Goal: Transaction & Acquisition: Purchase product/service

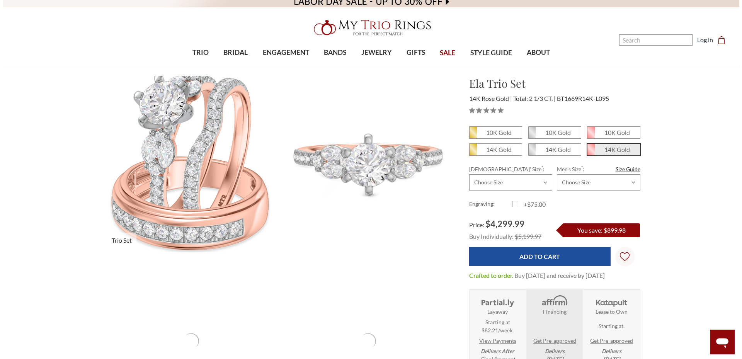
scroll to position [39, 0]
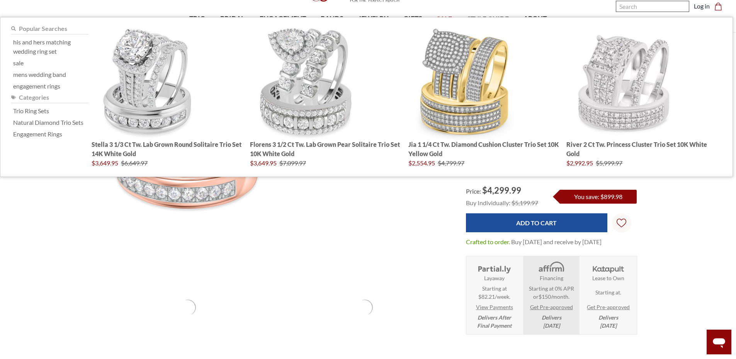
click at [641, 8] on input "Search" at bounding box center [652, 6] width 73 height 11
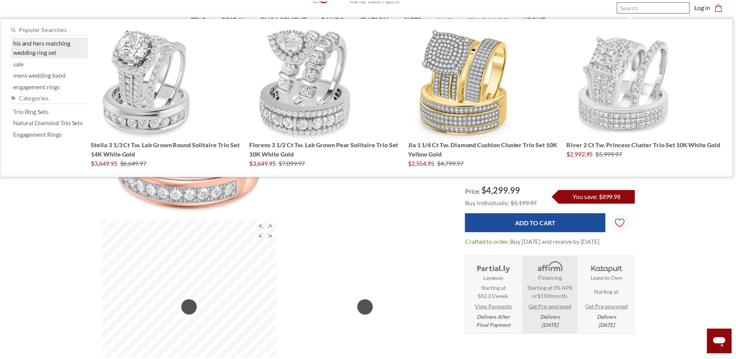
scroll to position [0, 0]
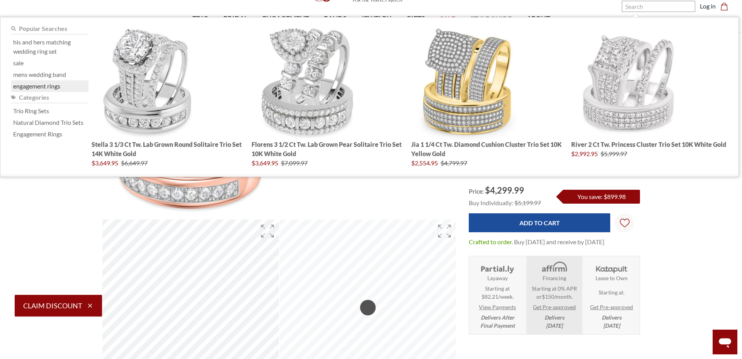
click at [30, 84] on link "engagement rings" at bounding box center [36, 85] width 47 height 9
type input "engagement rings"
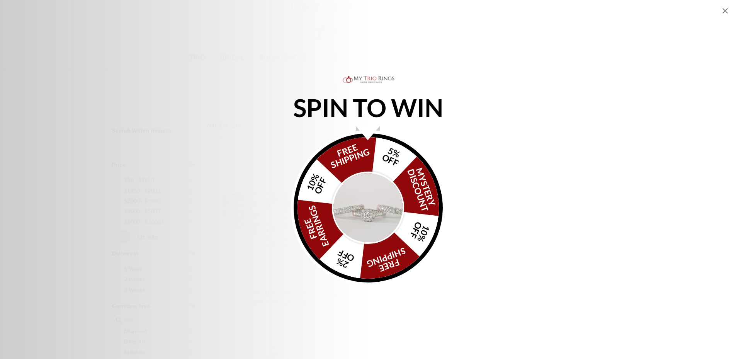
drag, startPoint x: 728, startPoint y: 10, endPoint x: 724, endPoint y: 11, distance: 3.9
click at [724, 11] on icon "Close popup" at bounding box center [724, 10] width 9 height 9
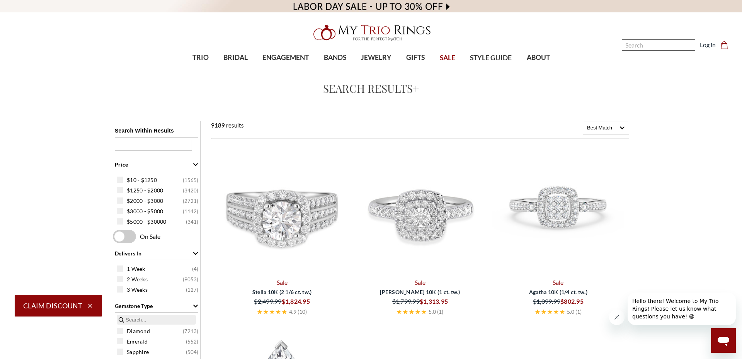
click at [637, 49] on input "Search" at bounding box center [657, 44] width 73 height 11
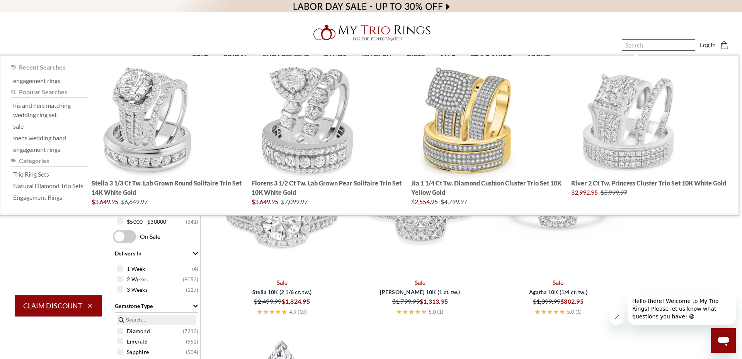
type input "e"
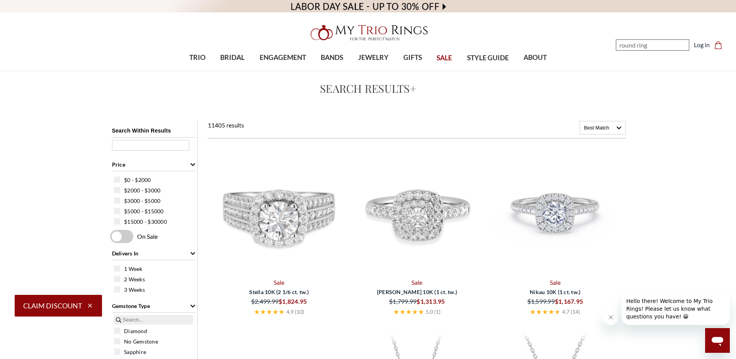
click at [638, 44] on input "round ring" at bounding box center [652, 44] width 73 height 11
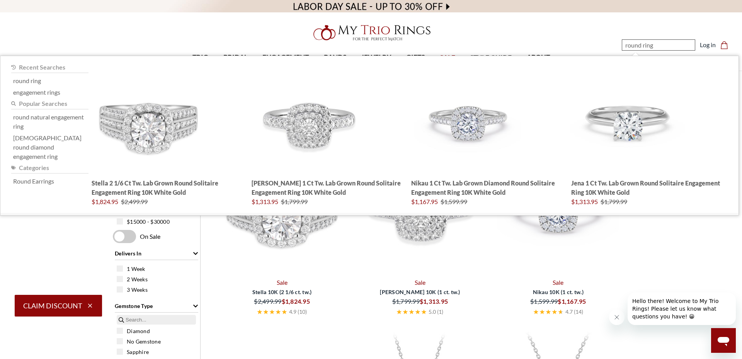
click at [655, 48] on input "round ring" at bounding box center [657, 44] width 73 height 11
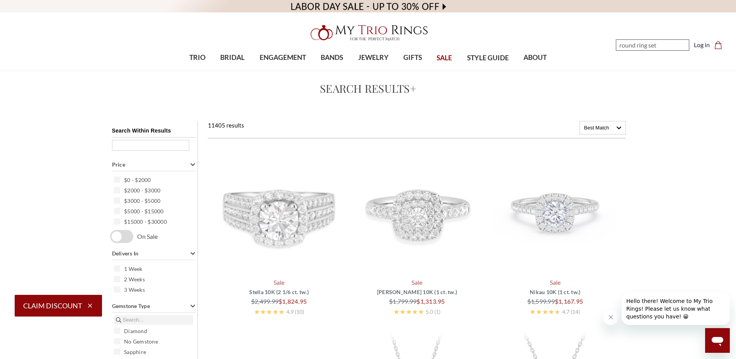
click at [639, 47] on input "round ring set" at bounding box center [652, 44] width 73 height 11
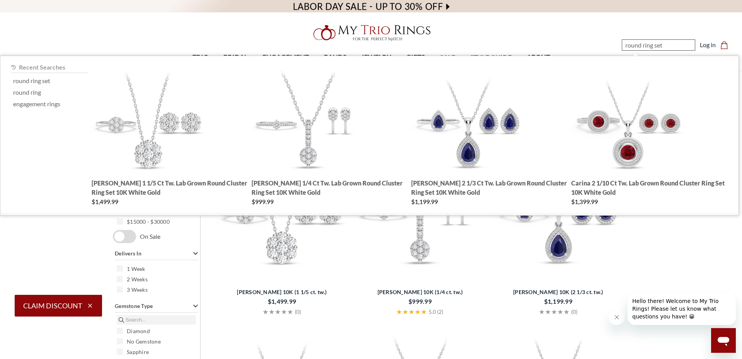
click at [645, 46] on input "round ring set" at bounding box center [657, 44] width 73 height 11
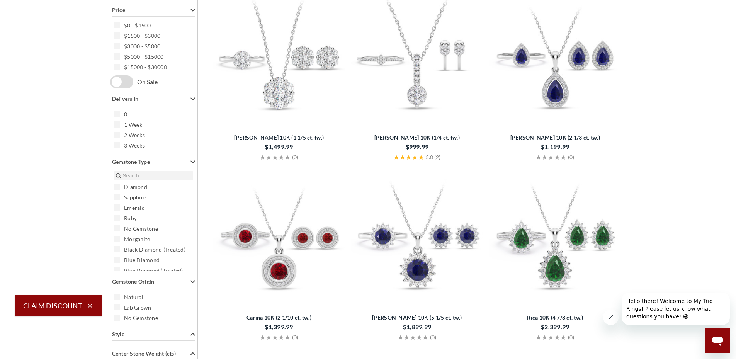
scroll to position [193, 0]
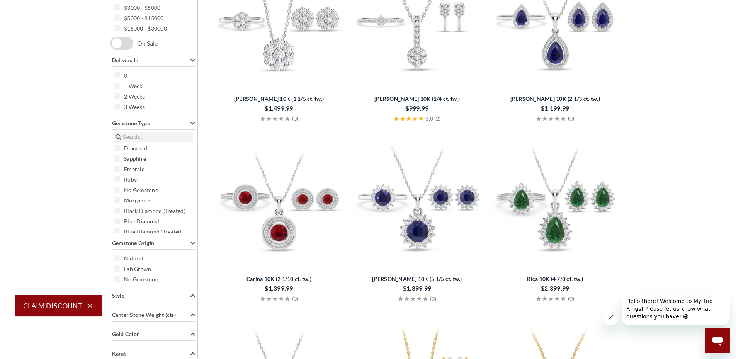
type input "round cut ring set"
click at [118, 257] on div "Search Within Results Price $0 - $1500 $1500 - $3000 $3000 - $5000 $5000 - $150…" at bounding box center [154, 271] width 88 height 686
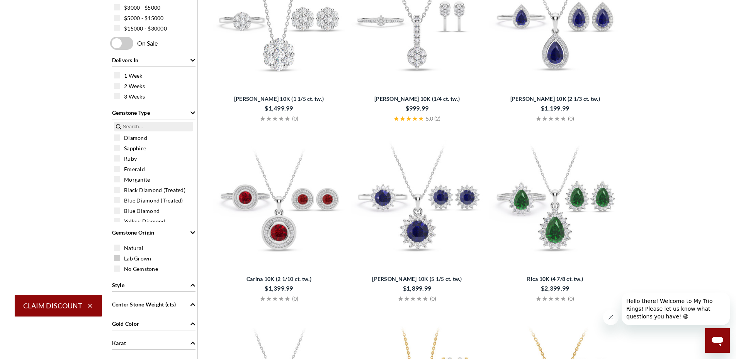
click at [117, 259] on span at bounding box center [117, 258] width 6 height 6
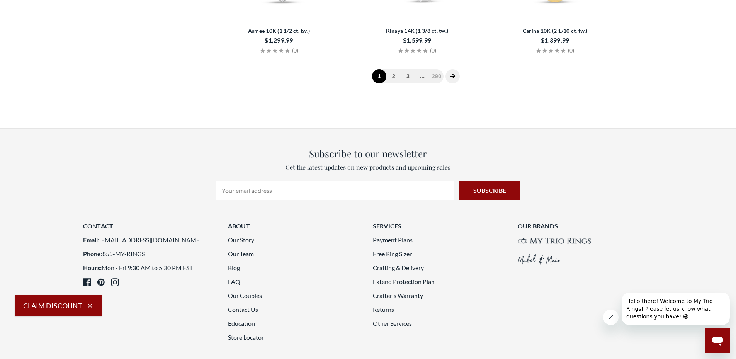
scroll to position [1893, 0]
click at [407, 77] on link "3" at bounding box center [408, 75] width 14 height 14
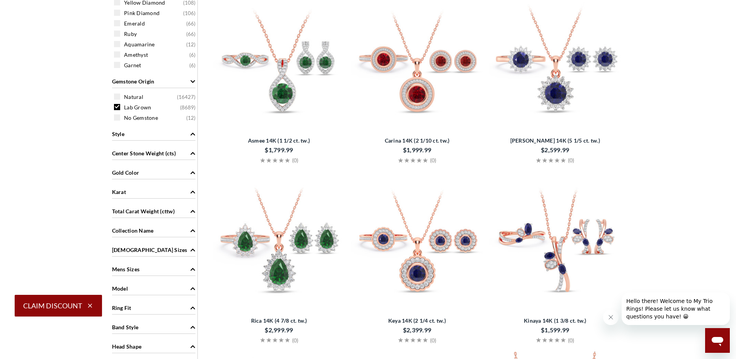
scroll to position [348, 0]
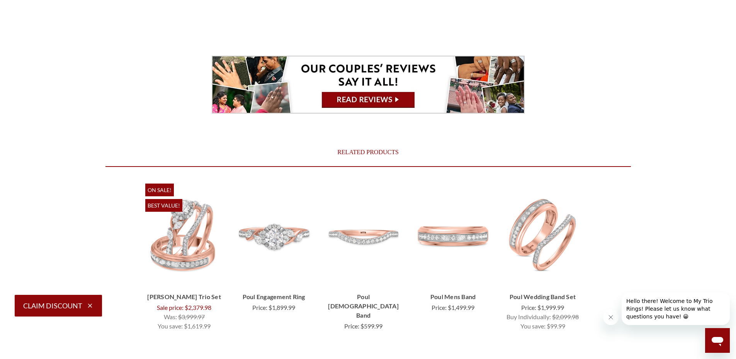
scroll to position [2820, 0]
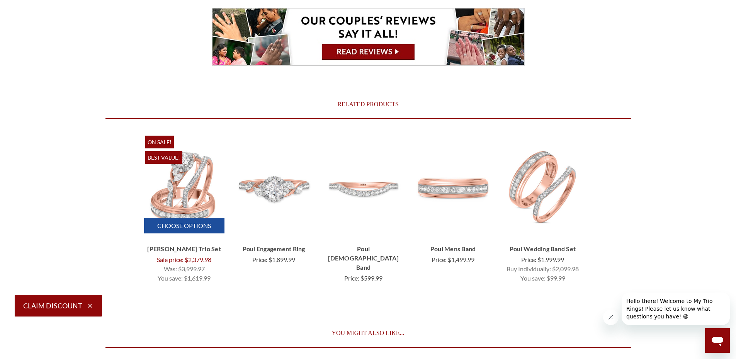
click at [192, 183] on img "Poul 1 1/2 ct tw. Lab Grown Round Solitaire Trio Set 10K Rose Gold, Was:\a$3,39…" at bounding box center [184, 187] width 78 height 78
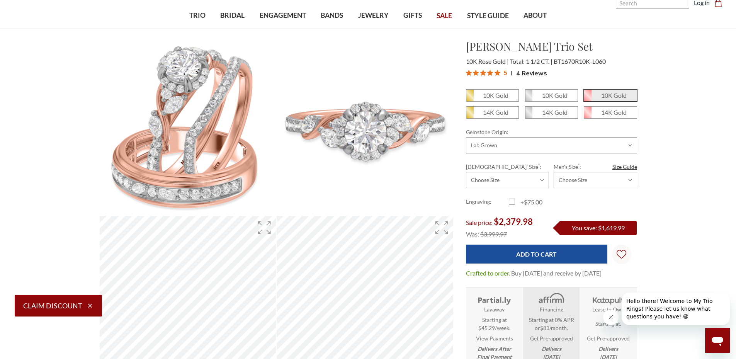
scroll to position [39, 0]
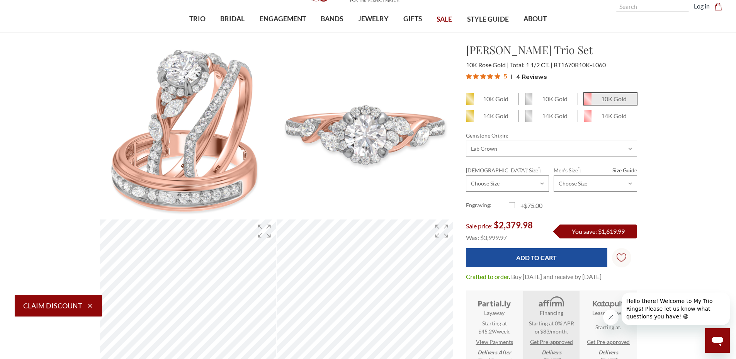
click at [610, 100] on em "10K Gold" at bounding box center [613, 98] width 25 height 7
click at [587, 102] on input "10K Gold" at bounding box center [587, 102] width 0 height 0
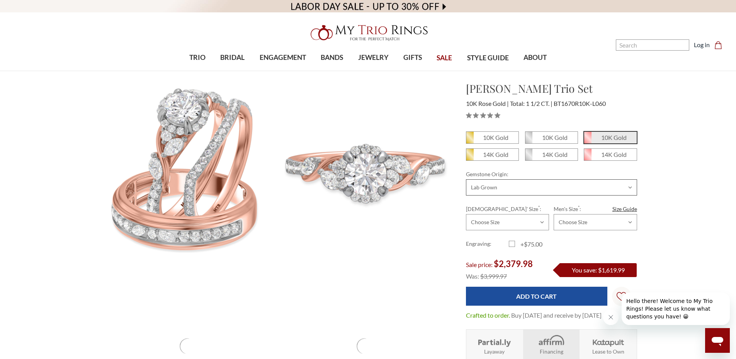
click at [484, 185] on select "Choose Options Natural Lab Grown" at bounding box center [551, 187] width 171 height 16
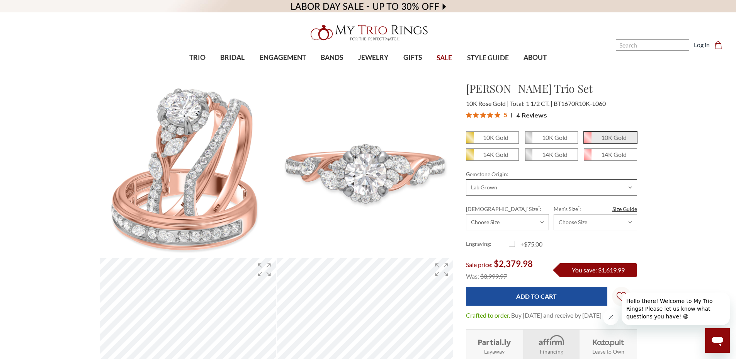
select select "20270678"
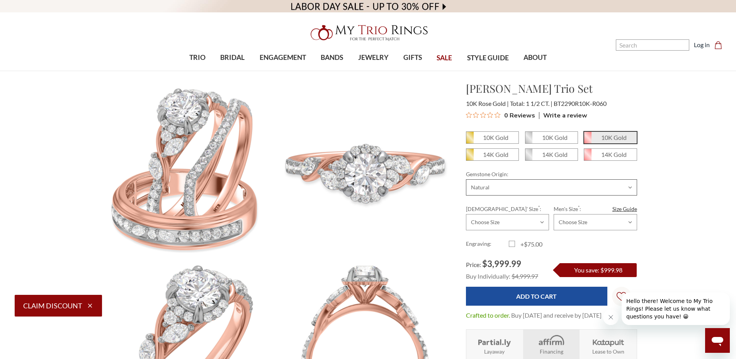
click at [523, 187] on select "Choose Options Natural Lab Grown" at bounding box center [551, 187] width 171 height 16
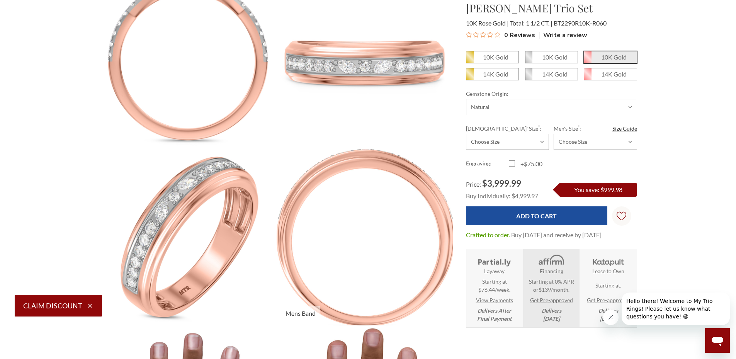
scroll to position [579, 0]
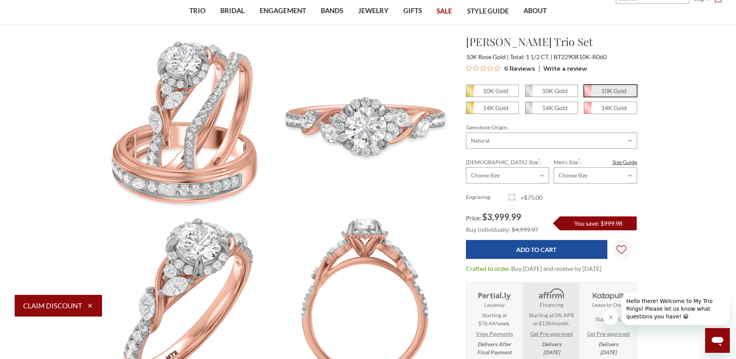
scroll to position [39, 0]
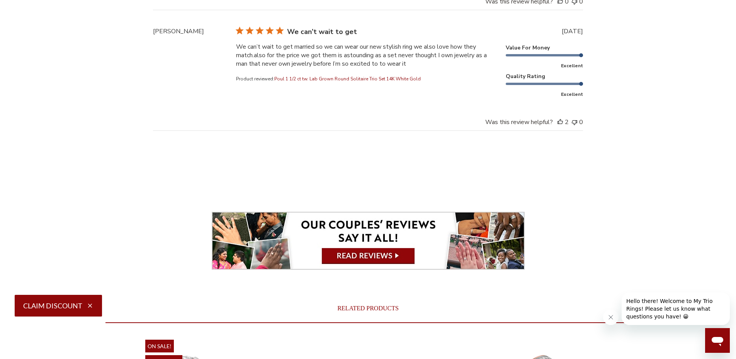
scroll to position [2886, 0]
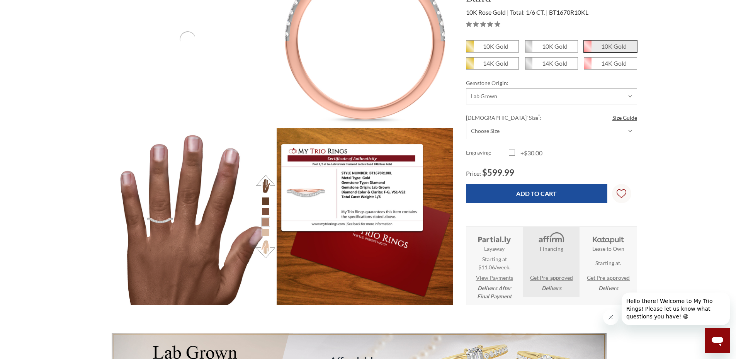
scroll to position [309, 0]
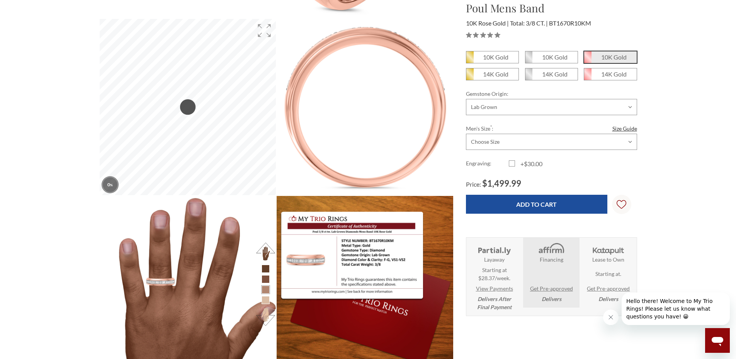
scroll to position [348, 0]
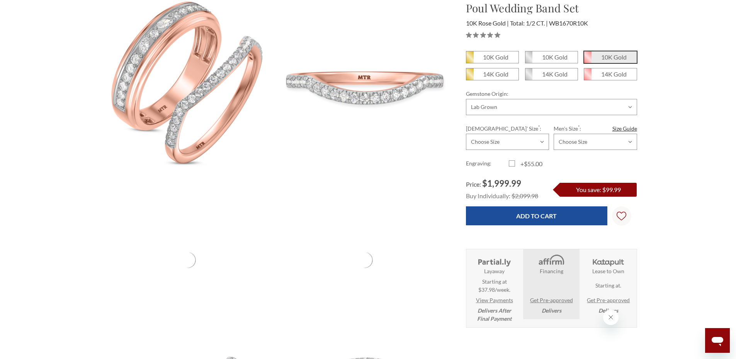
scroll to position [154, 0]
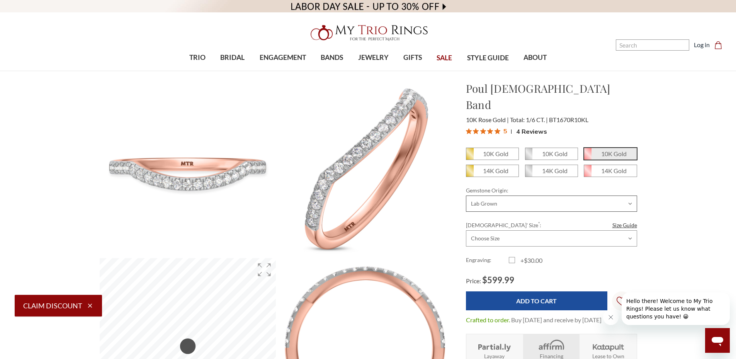
click at [499, 195] on select "Choose Options Natural Lab Grown" at bounding box center [551, 203] width 171 height 16
select select "20246615"
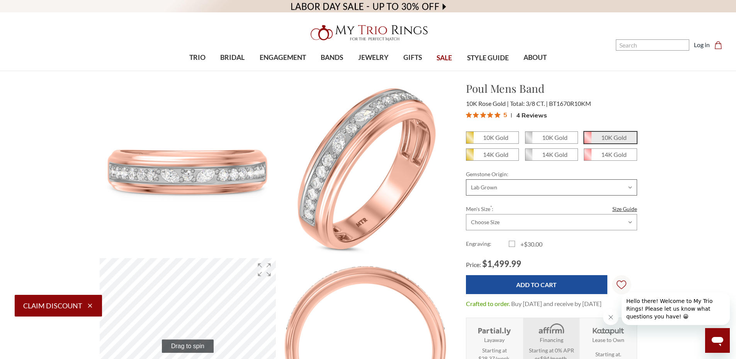
click at [501, 185] on select "Choose Options Natural Lab Grown" at bounding box center [551, 187] width 171 height 16
select select "20243164"
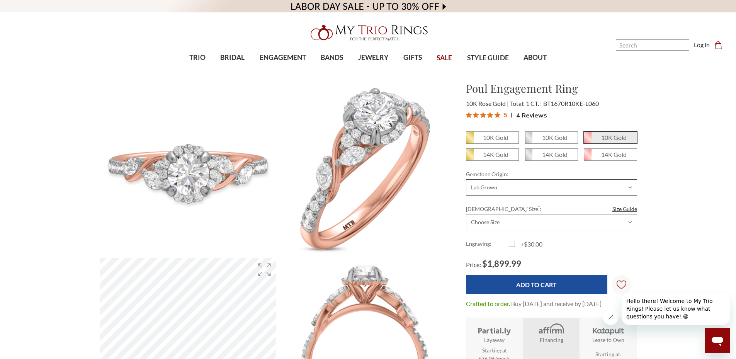
click at [482, 189] on select "Choose Options Natural Lab Grown" at bounding box center [551, 187] width 171 height 16
select select "20250167"
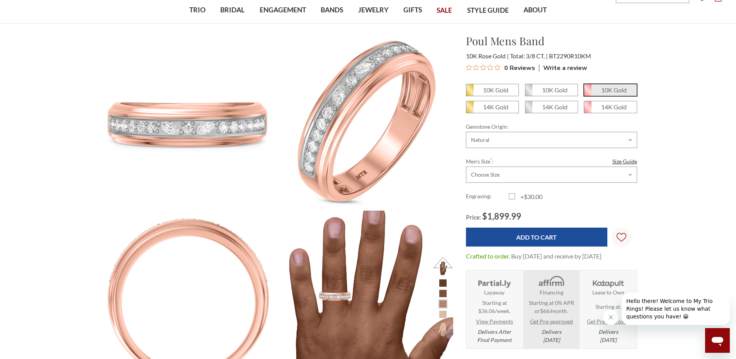
scroll to position [39, 0]
